Goal: Task Accomplishment & Management: Manage account settings

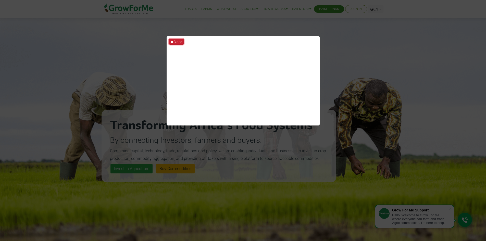
click at [178, 42] on button "Close" at bounding box center [176, 42] width 15 height 6
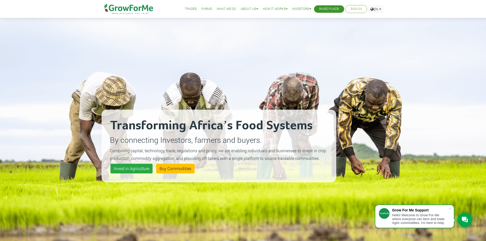
click at [353, 7] on link "Sign In" at bounding box center [355, 8] width 11 height 5
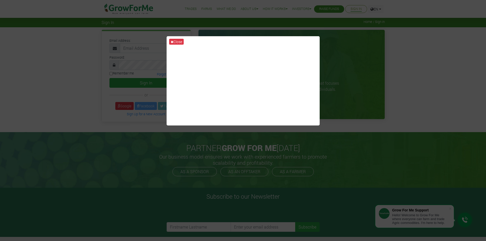
click at [477, 90] on div "Close" at bounding box center [243, 120] width 486 height 241
click at [176, 42] on button "Close" at bounding box center [176, 42] width 15 height 6
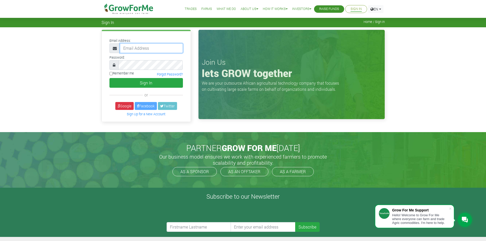
click at [135, 48] on input "email" at bounding box center [151, 48] width 63 height 10
paste input "[EMAIL_ADDRESS][DOMAIN_NAME]"
type input "[EMAIL_ADDRESS][DOMAIN_NAME]"
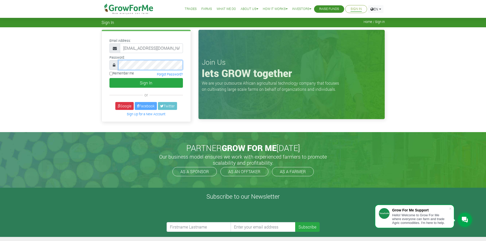
click at [109, 78] on button "Sign In" at bounding box center [145, 83] width 73 height 10
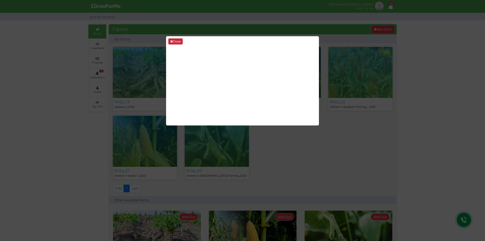
click at [176, 39] on button "Close" at bounding box center [176, 42] width 14 height 6
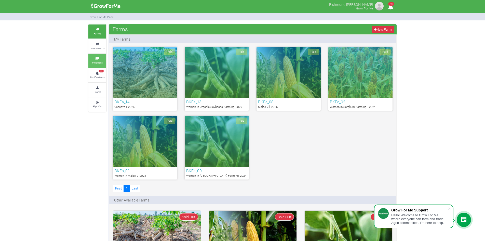
click at [97, 58] on icon at bounding box center [97, 59] width 15 height 3
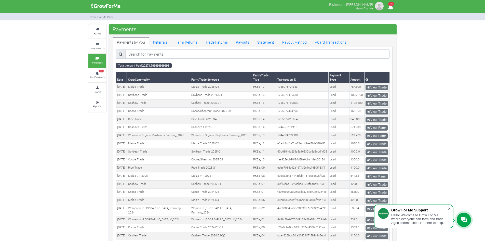
click at [450, 209] on span at bounding box center [449, 208] width 5 height 5
